Goal: Navigation & Orientation: Find specific page/section

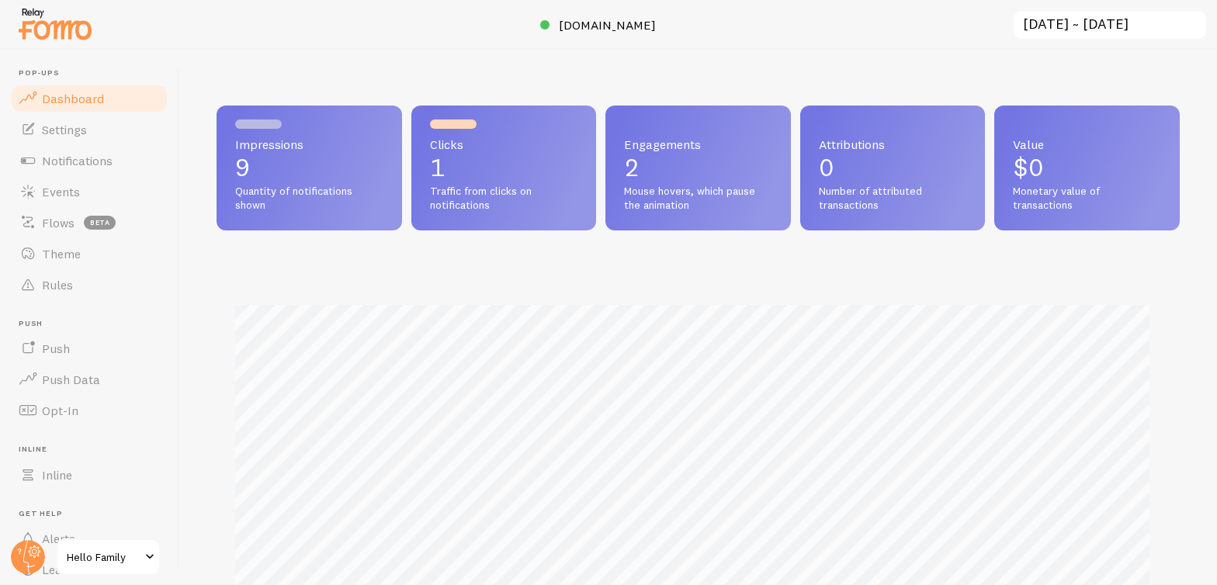
scroll to position [407, 952]
click at [69, 190] on span "Events" at bounding box center [61, 192] width 38 height 16
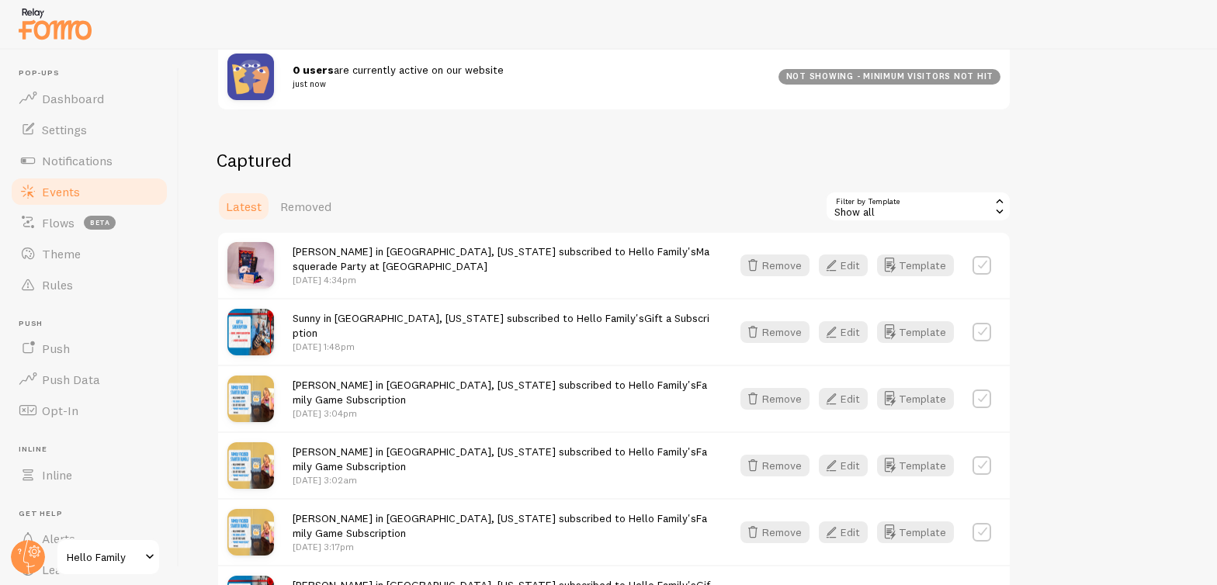
scroll to position [300, 0]
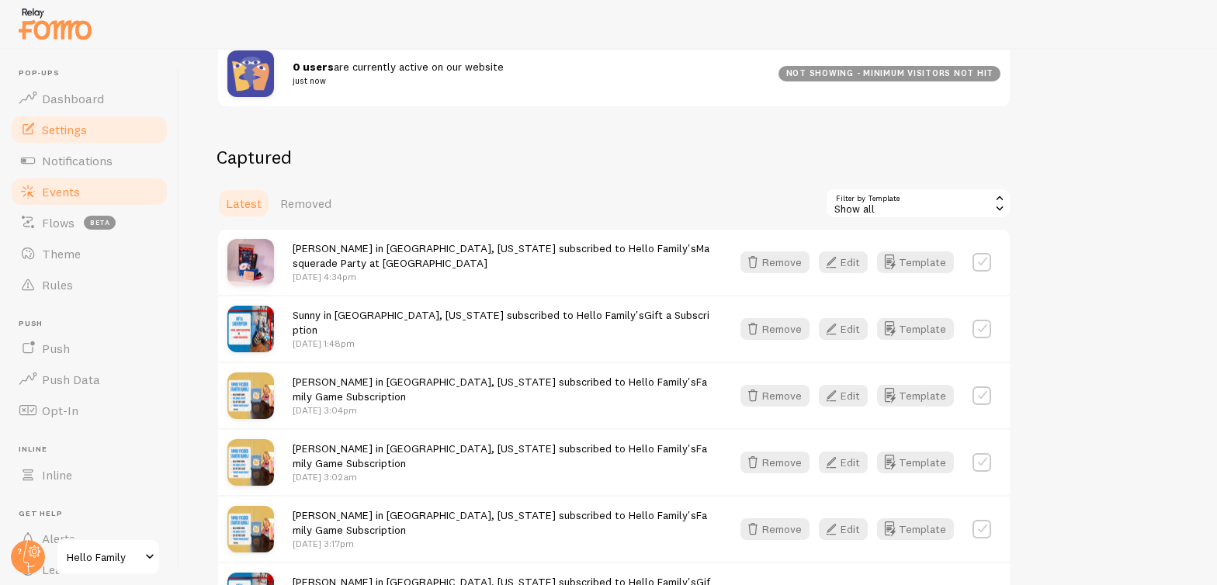
click at [64, 127] on span "Settings" at bounding box center [64, 130] width 45 height 16
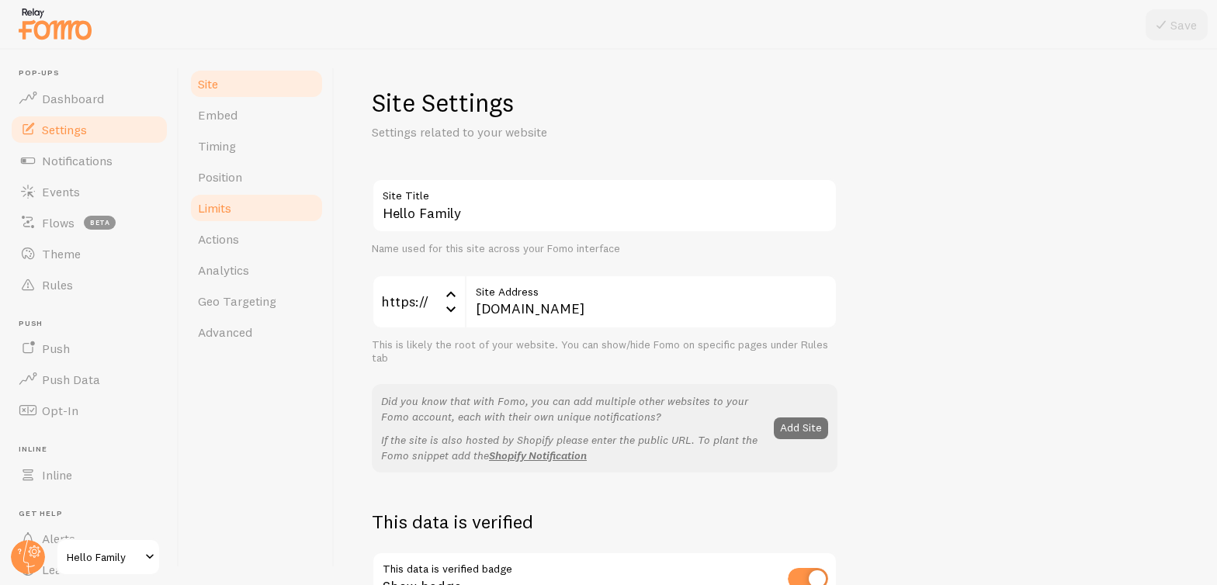
click at [242, 201] on link "Limits" at bounding box center [257, 207] width 136 height 31
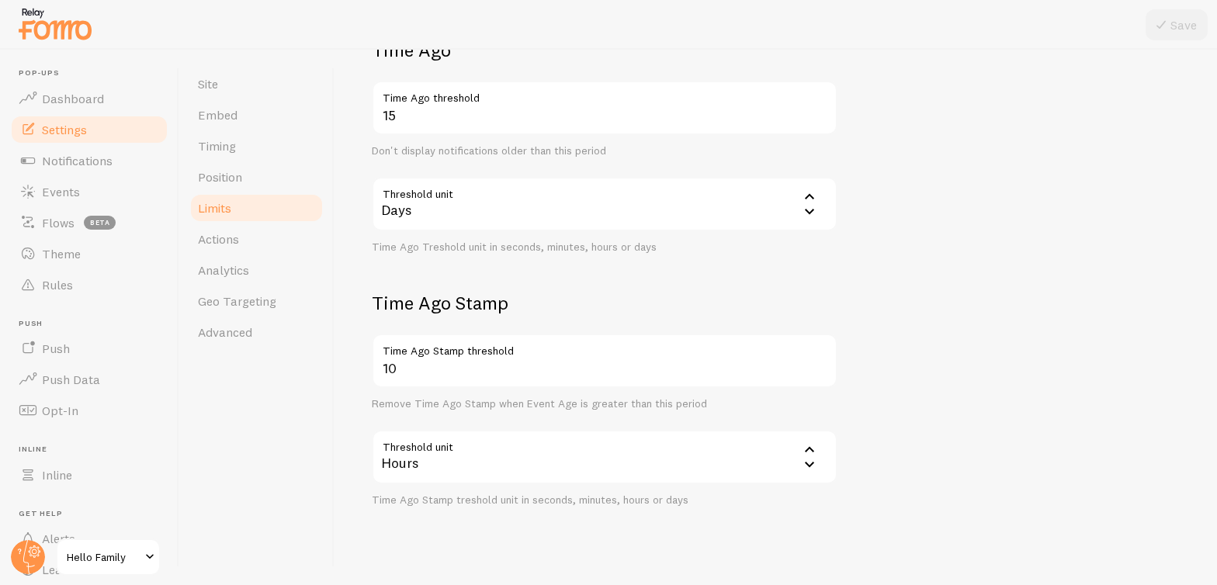
scroll to position [384, 0]
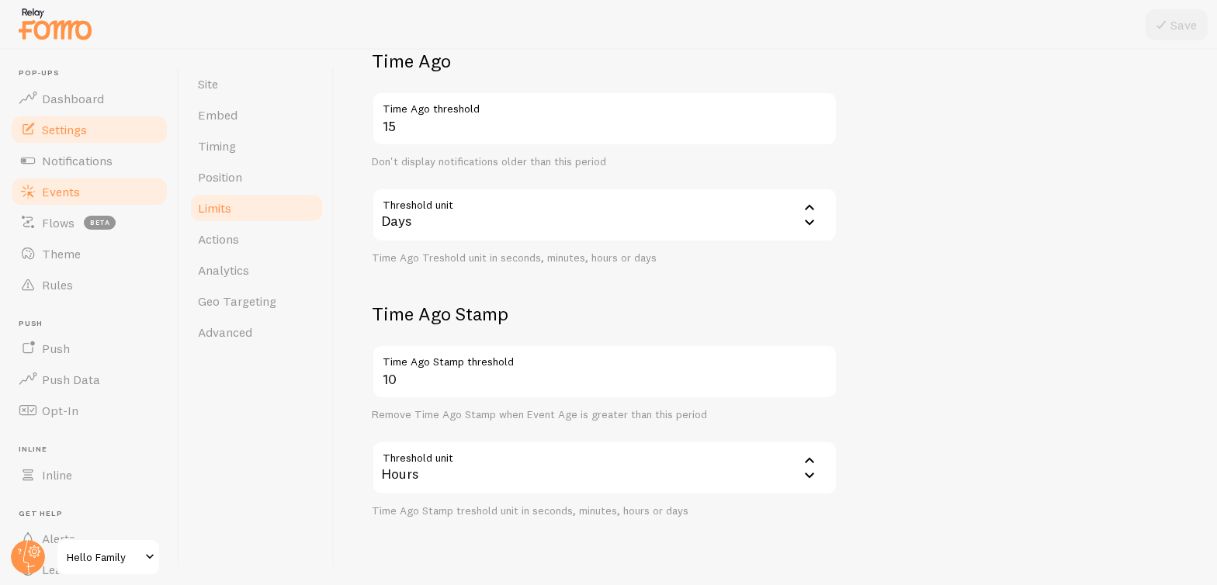
click at [70, 196] on span "Events" at bounding box center [61, 192] width 38 height 16
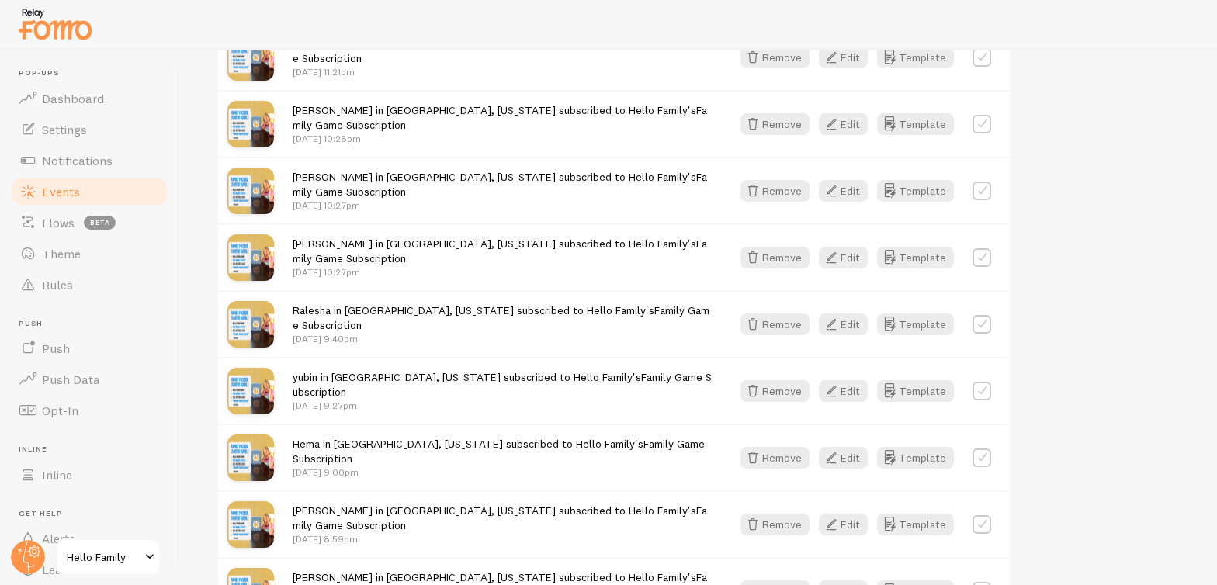
scroll to position [2090, 0]
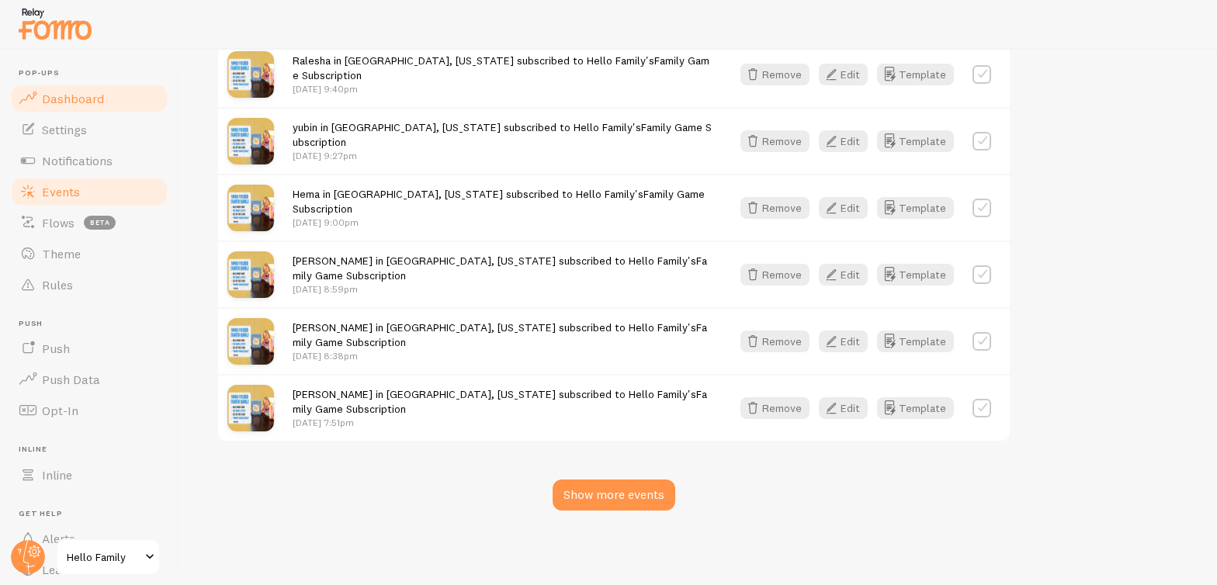
click at [85, 92] on span "Dashboard" at bounding box center [73, 99] width 62 height 16
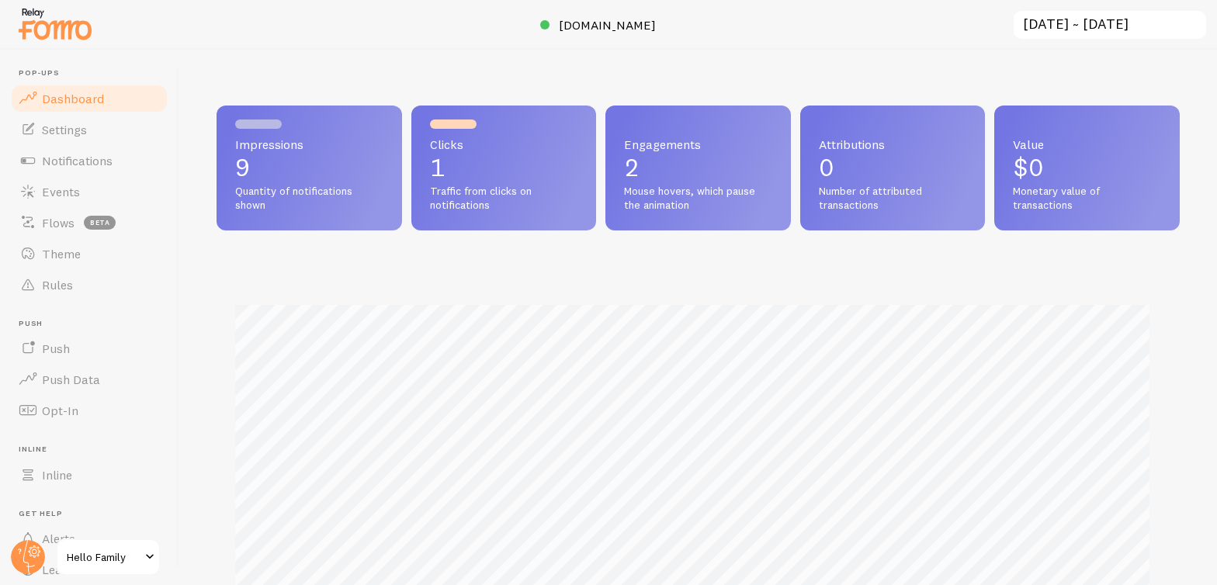
scroll to position [407, 952]
click at [67, 163] on span "Notifications" at bounding box center [77, 161] width 71 height 16
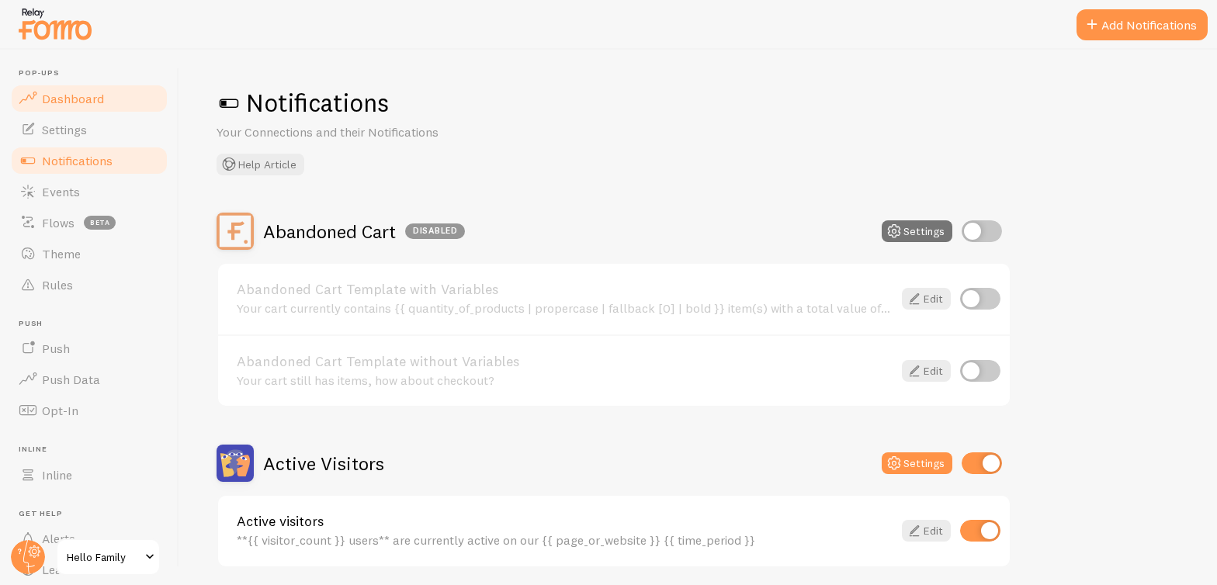
click at [102, 93] on link "Dashboard" at bounding box center [89, 98] width 160 height 31
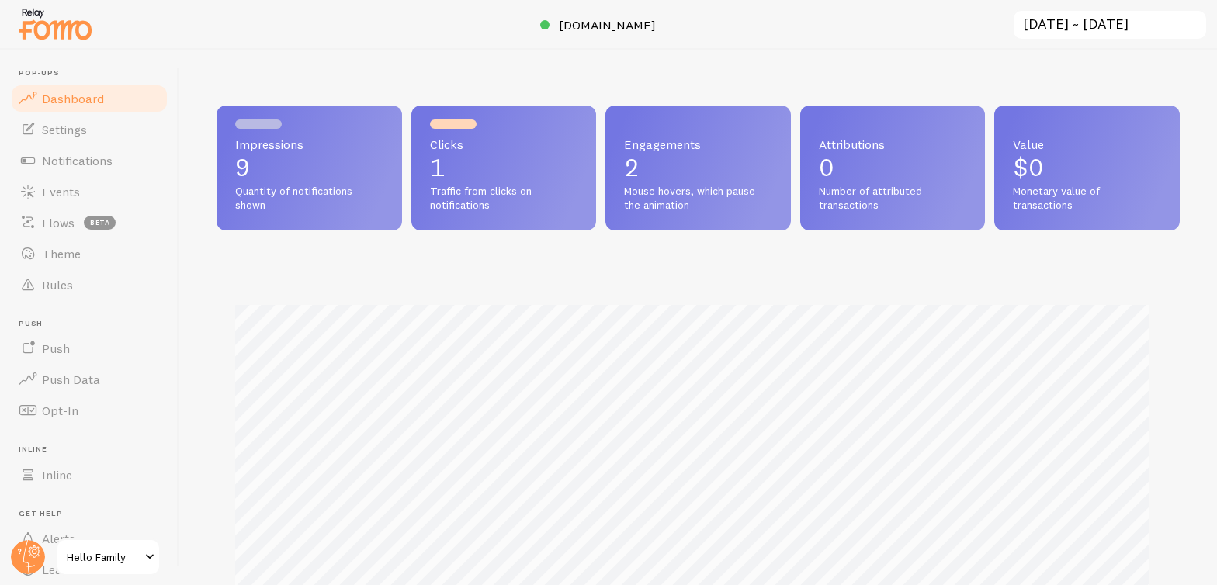
scroll to position [407, 952]
click at [618, 24] on span "[DOMAIN_NAME]" at bounding box center [607, 25] width 97 height 16
